Goal: Check status: Check status

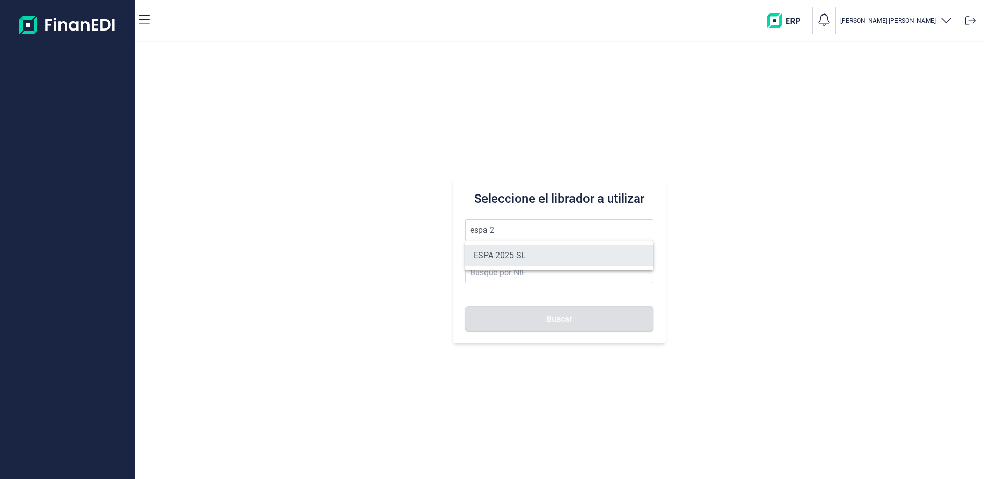
click at [521, 252] on li "ESPA 2025 SL" at bounding box center [558, 255] width 187 height 21
type input "ESPA 2025 SL"
type input "B55091797"
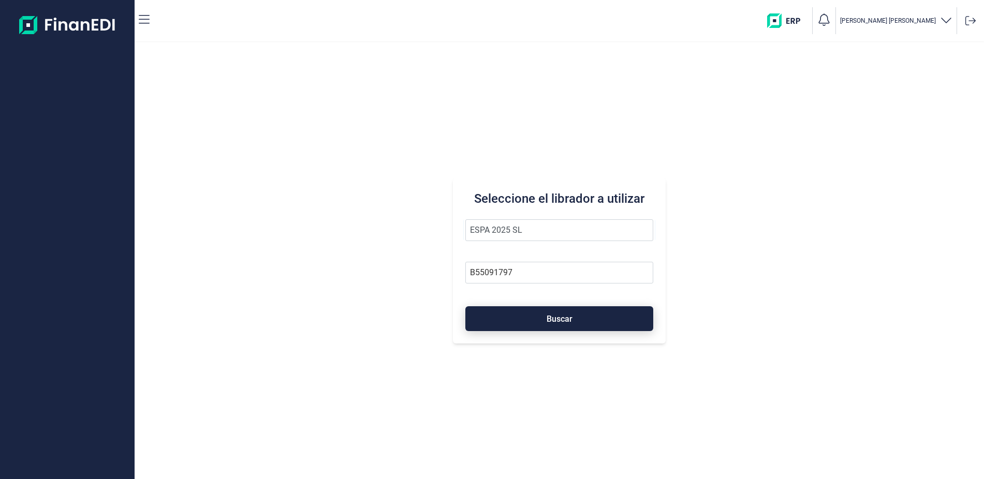
click at [557, 312] on button "Buscar" at bounding box center [558, 318] width 187 height 25
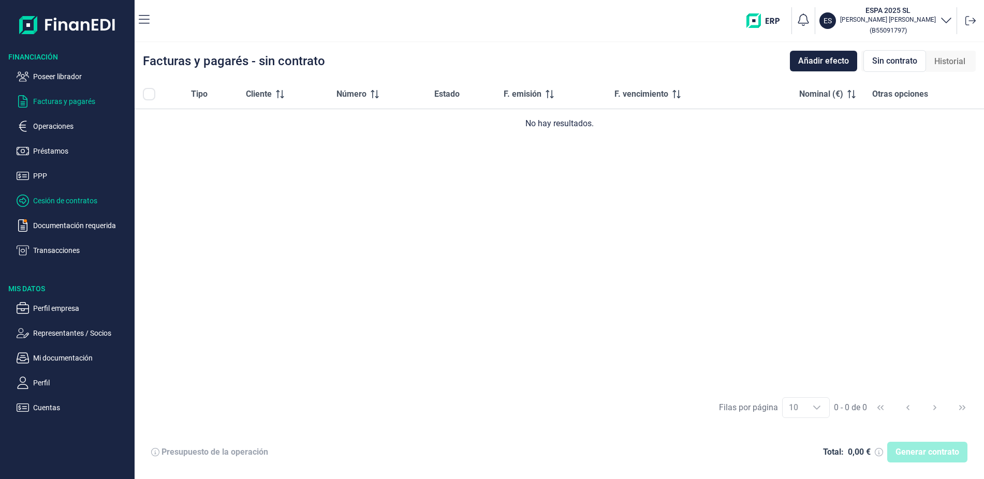
click at [85, 202] on p "Cesión de contratos" at bounding box center [81, 201] width 97 height 12
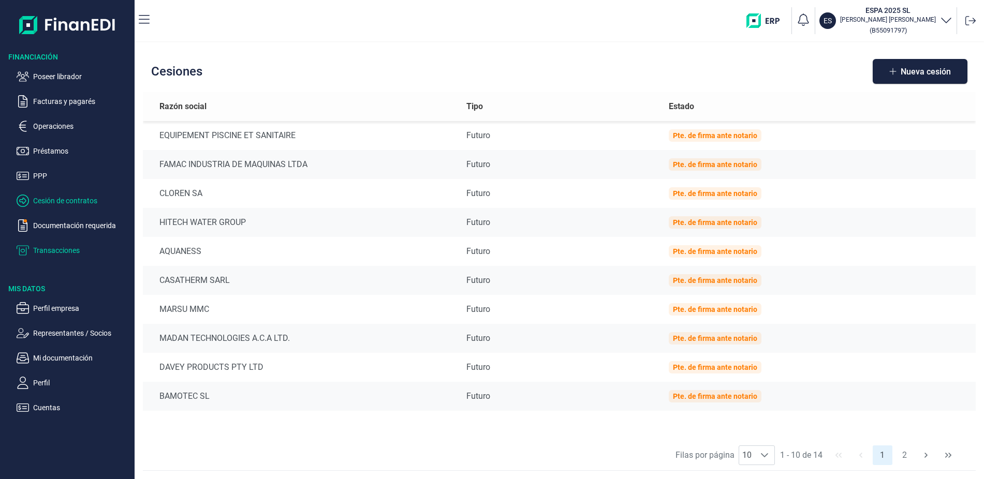
click at [75, 249] on p "Transacciones" at bounding box center [81, 250] width 97 height 12
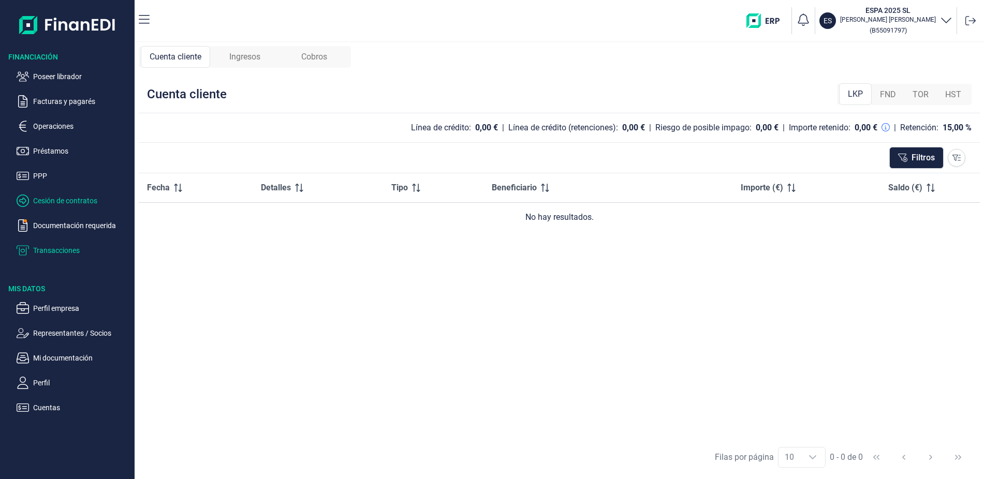
click at [62, 200] on p "Cesión de contratos" at bounding box center [81, 201] width 97 height 12
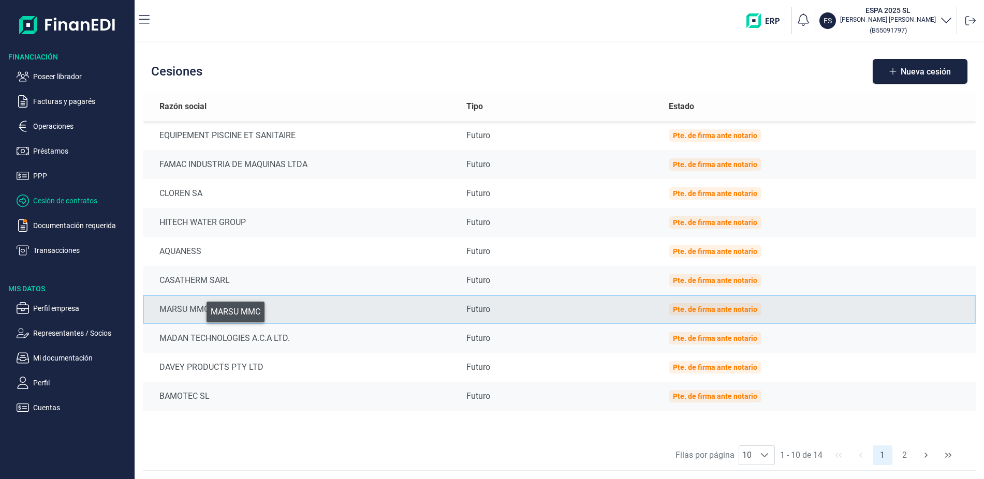
click at [199, 310] on div "MARSU MMC" at bounding box center [304, 309] width 290 height 12
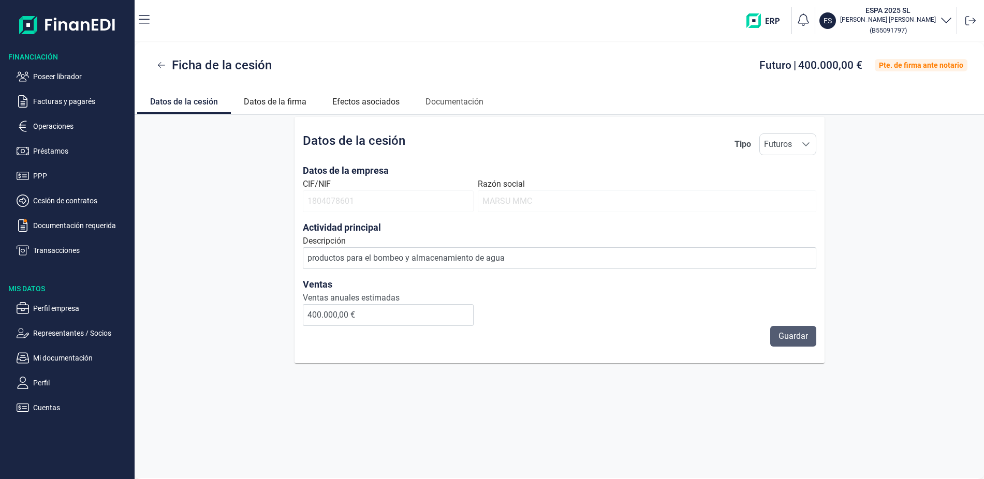
click at [795, 336] on span "Guardar" at bounding box center [793, 336] width 30 height 12
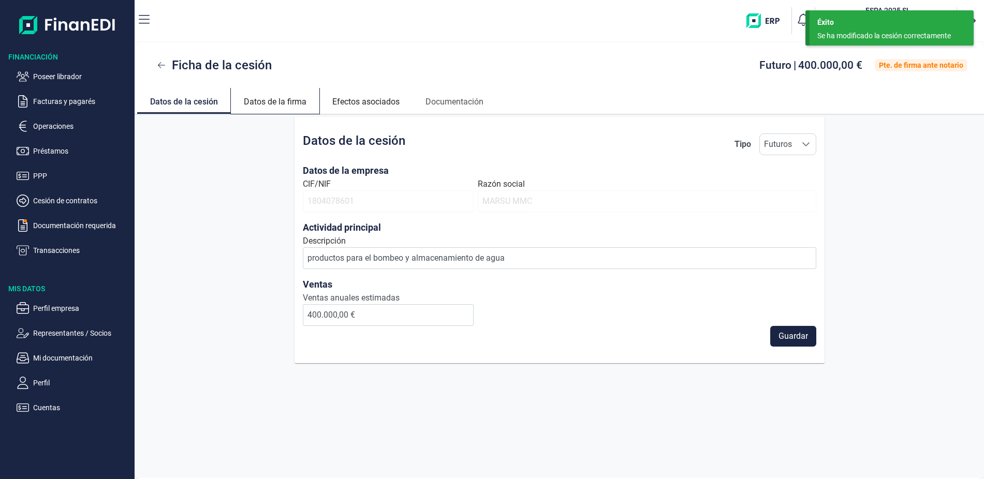
click at [264, 98] on link "Datos de la firma" at bounding box center [275, 100] width 89 height 25
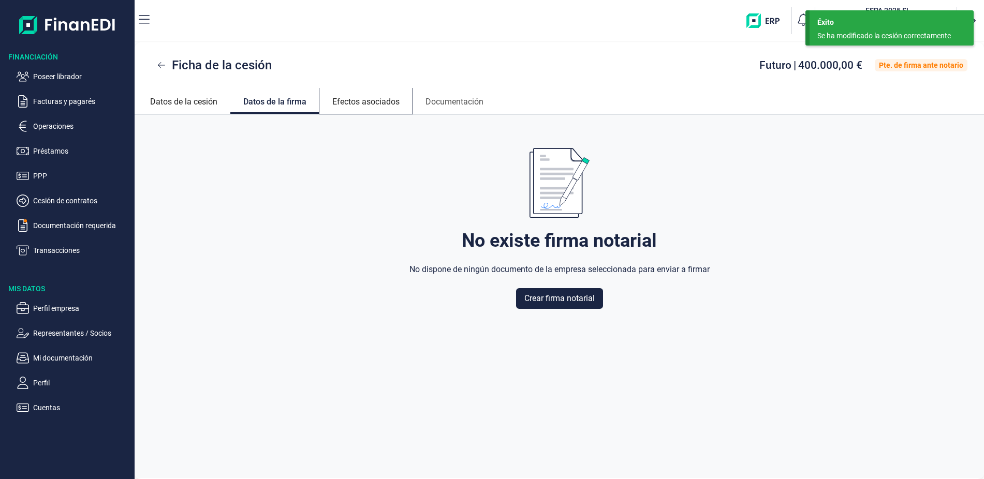
click at [361, 100] on link "Efectos asociados" at bounding box center [365, 100] width 93 height 25
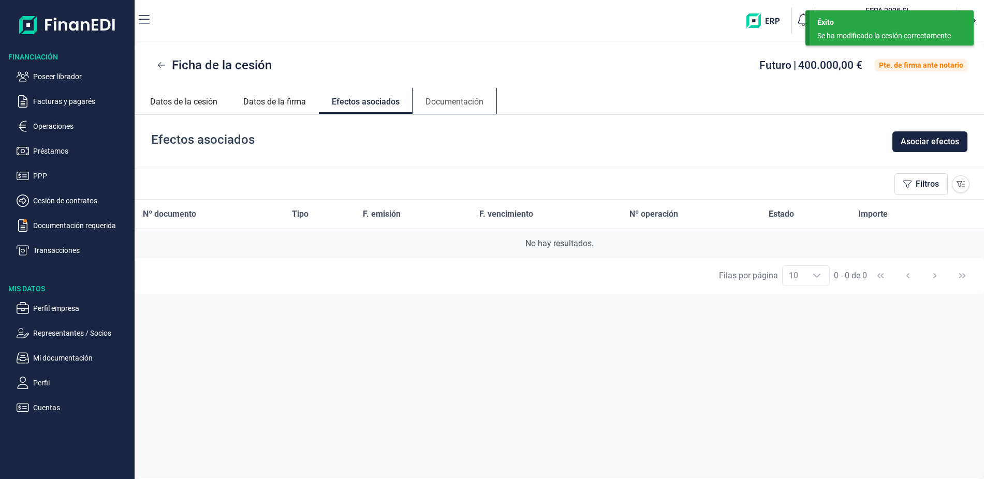
click at [444, 98] on link "Documentación" at bounding box center [455, 100] width 84 height 25
click at [185, 100] on link "Datos de la cesión" at bounding box center [183, 100] width 93 height 25
